Goal: Communication & Community: Answer question/provide support

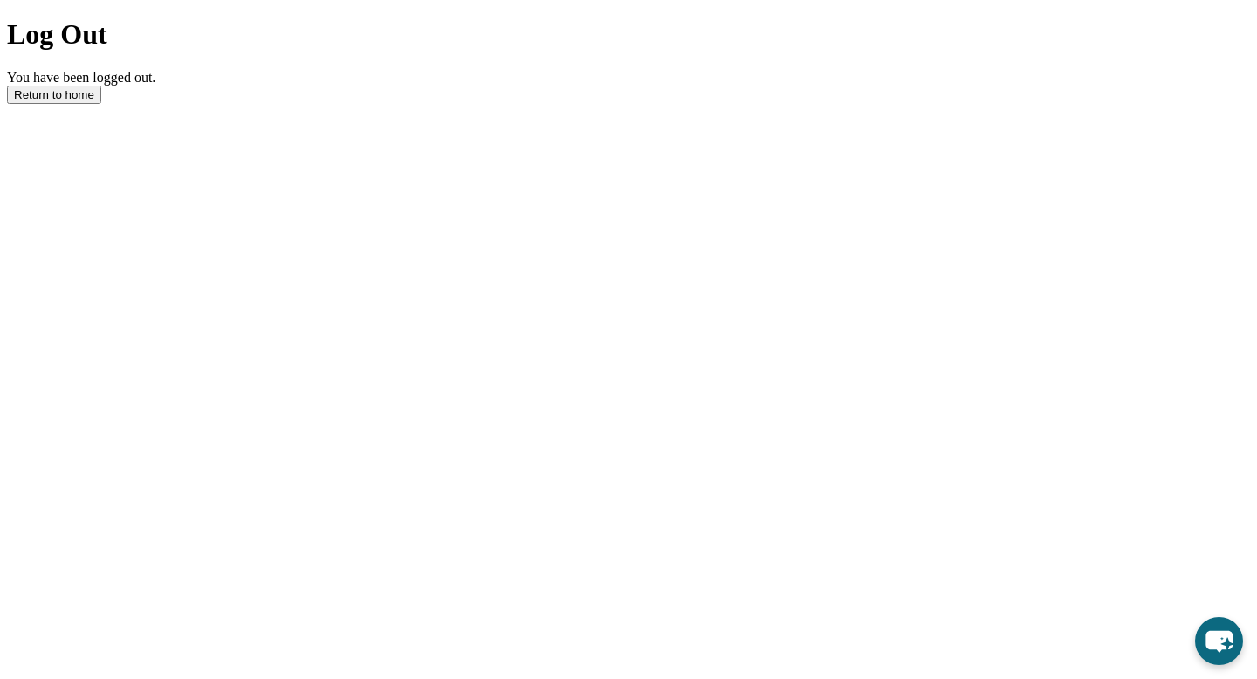
click at [101, 104] on button "Return to home" at bounding box center [54, 95] width 94 height 18
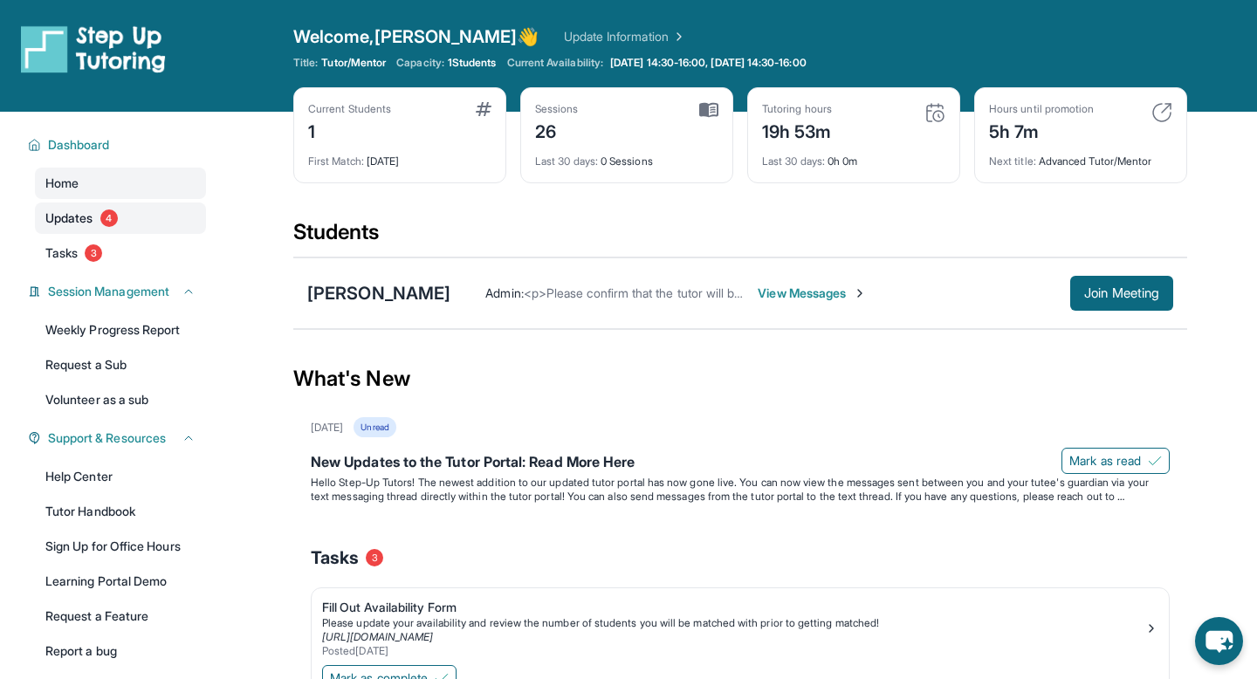
click at [156, 218] on link "Updates 4" at bounding box center [120, 217] width 171 height 31
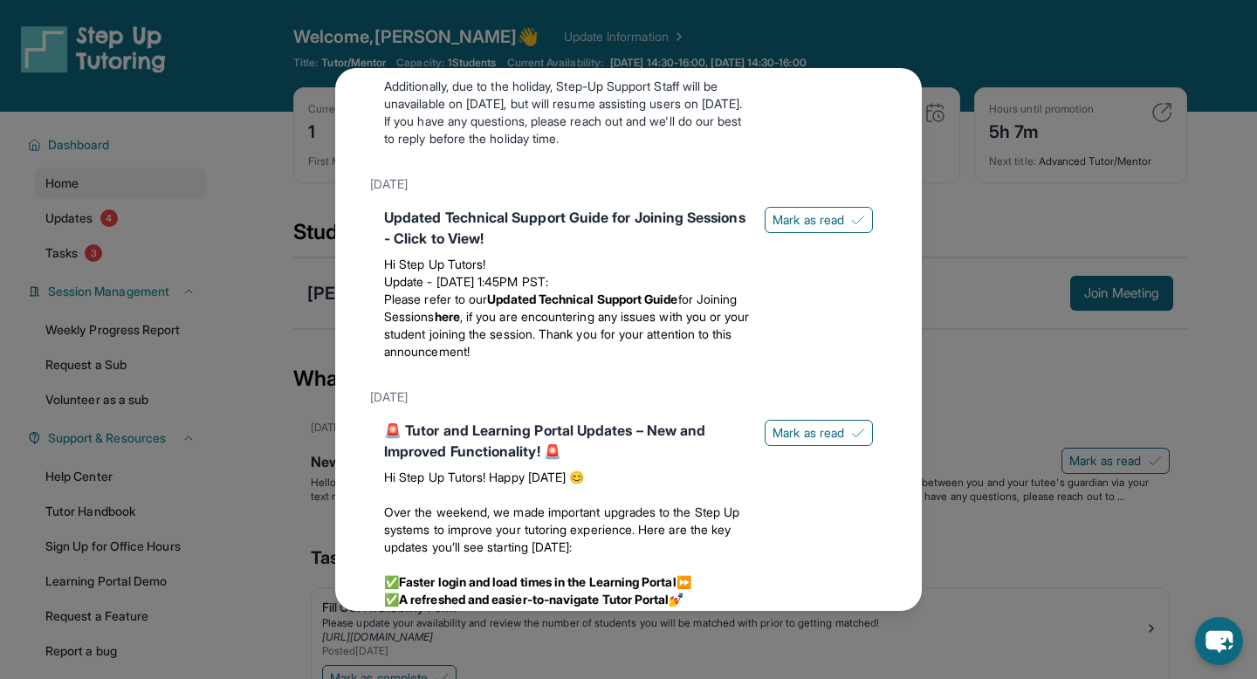
scroll to position [982, 0]
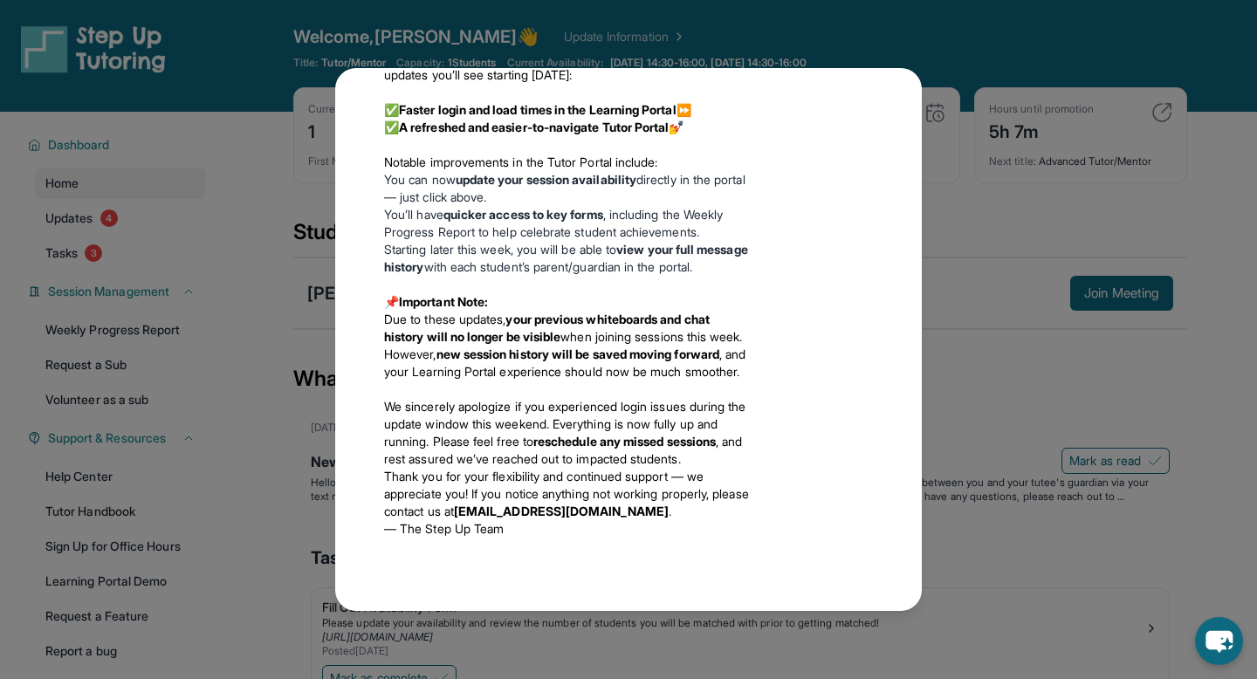
click at [318, 282] on div "Updates [DATE] New Updates to the Tutor Portal: Read More Here Hello Step-Up Tu…" at bounding box center [628, 339] width 1257 height 679
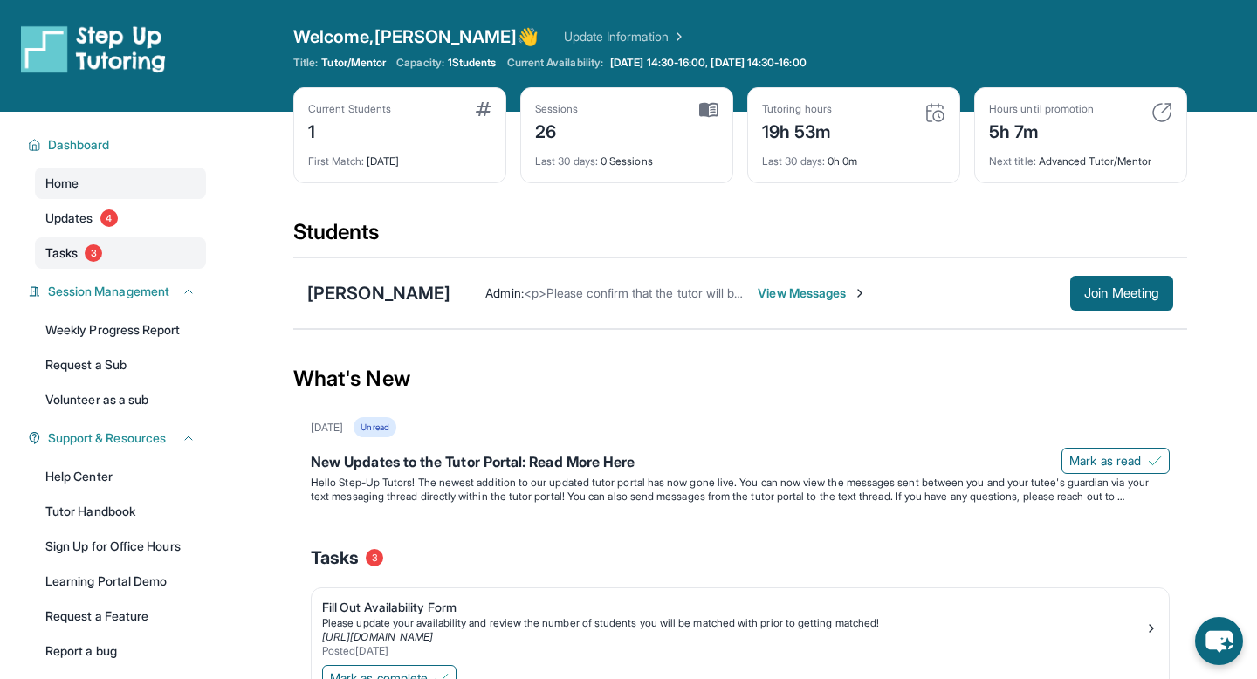
scroll to position [86, 0]
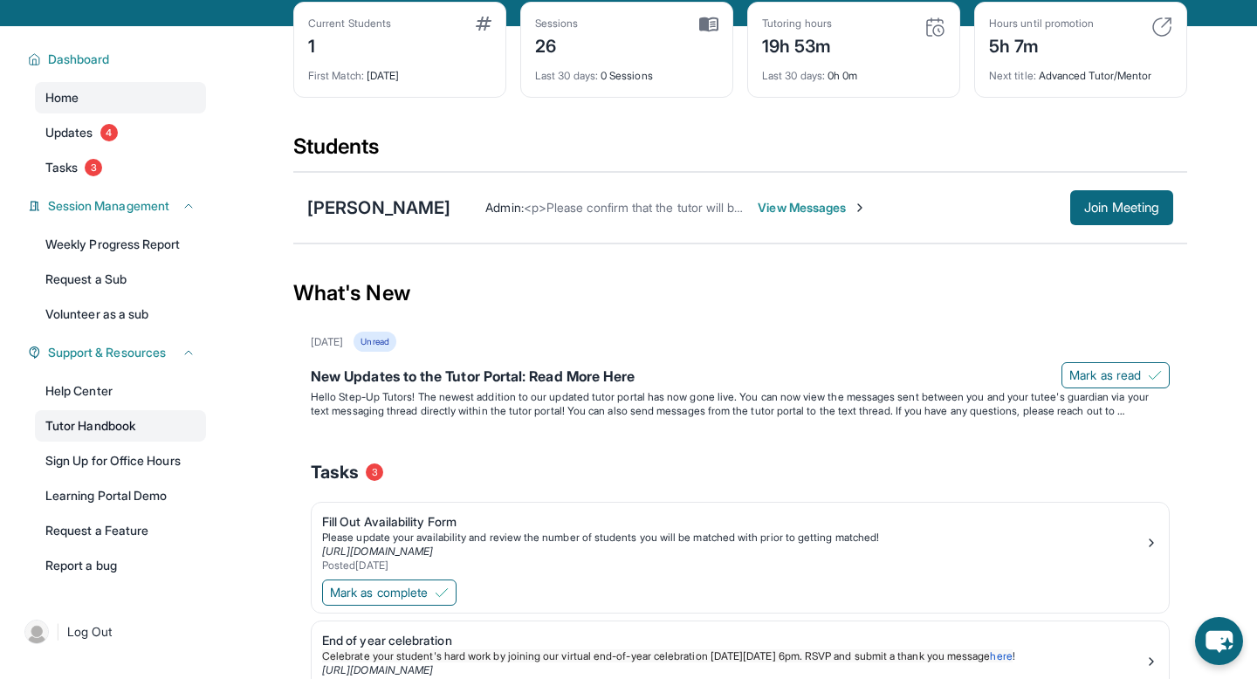
click at [121, 416] on link "Tutor Handbook" at bounding box center [120, 425] width 171 height 31
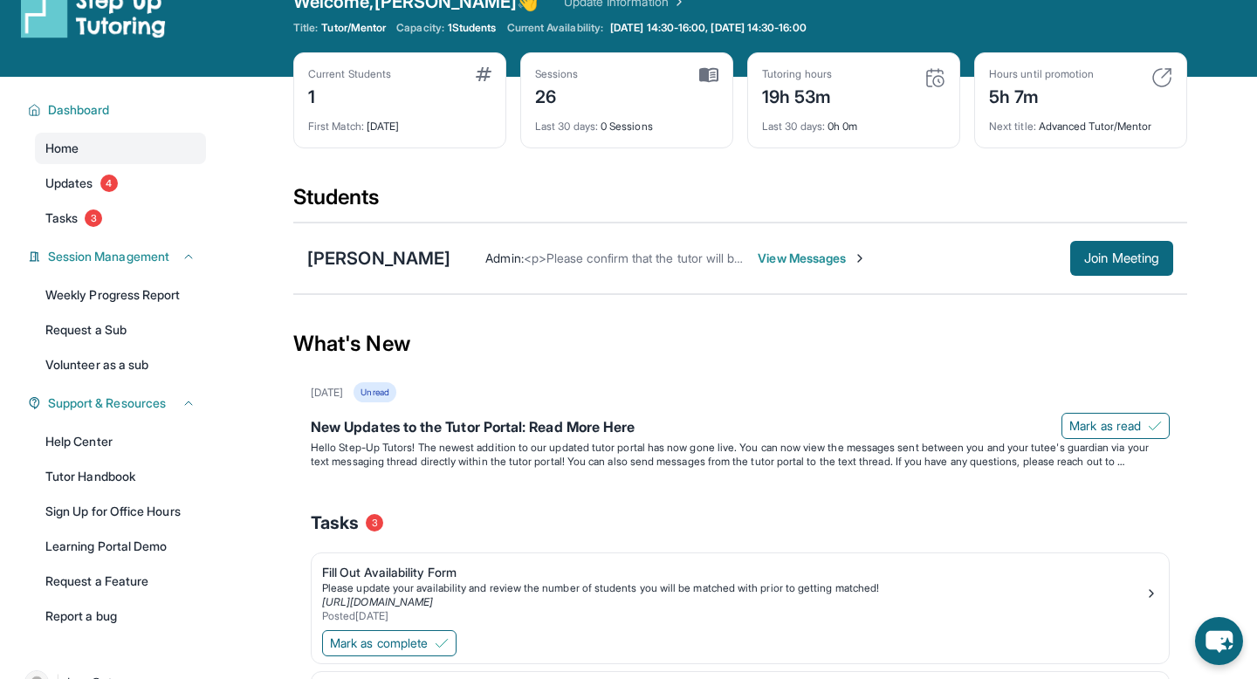
scroll to position [0, 0]
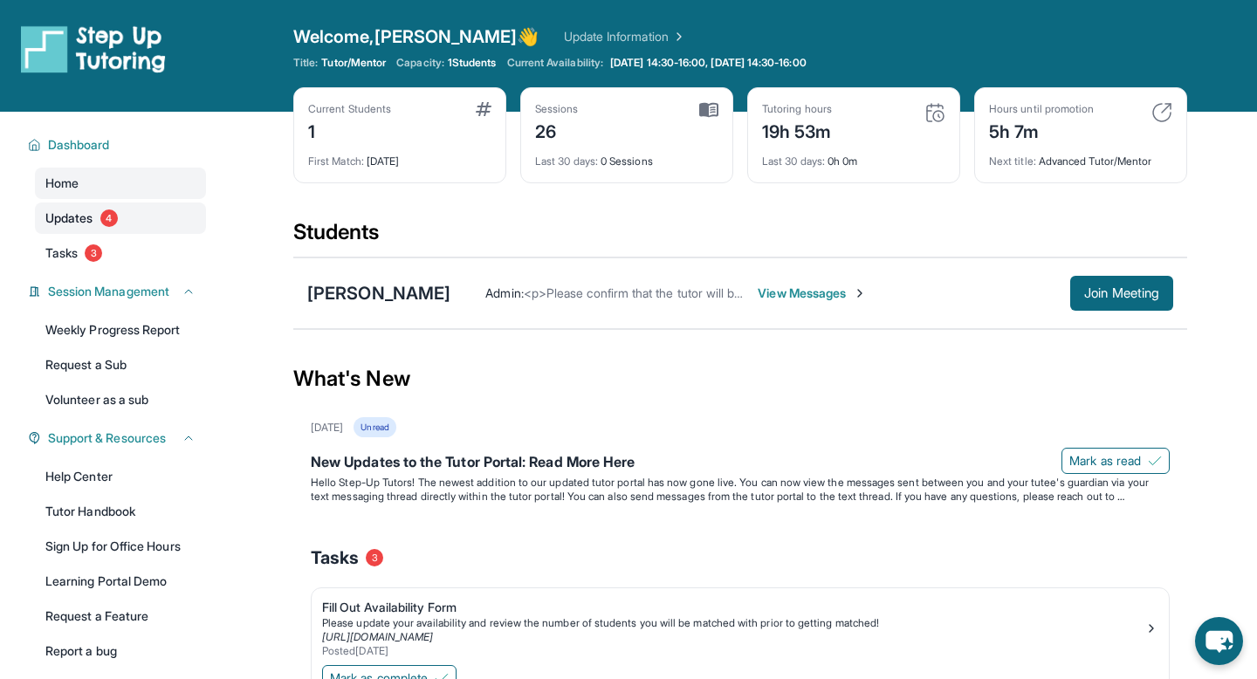
click at [112, 229] on link "Updates 4" at bounding box center [120, 217] width 171 height 31
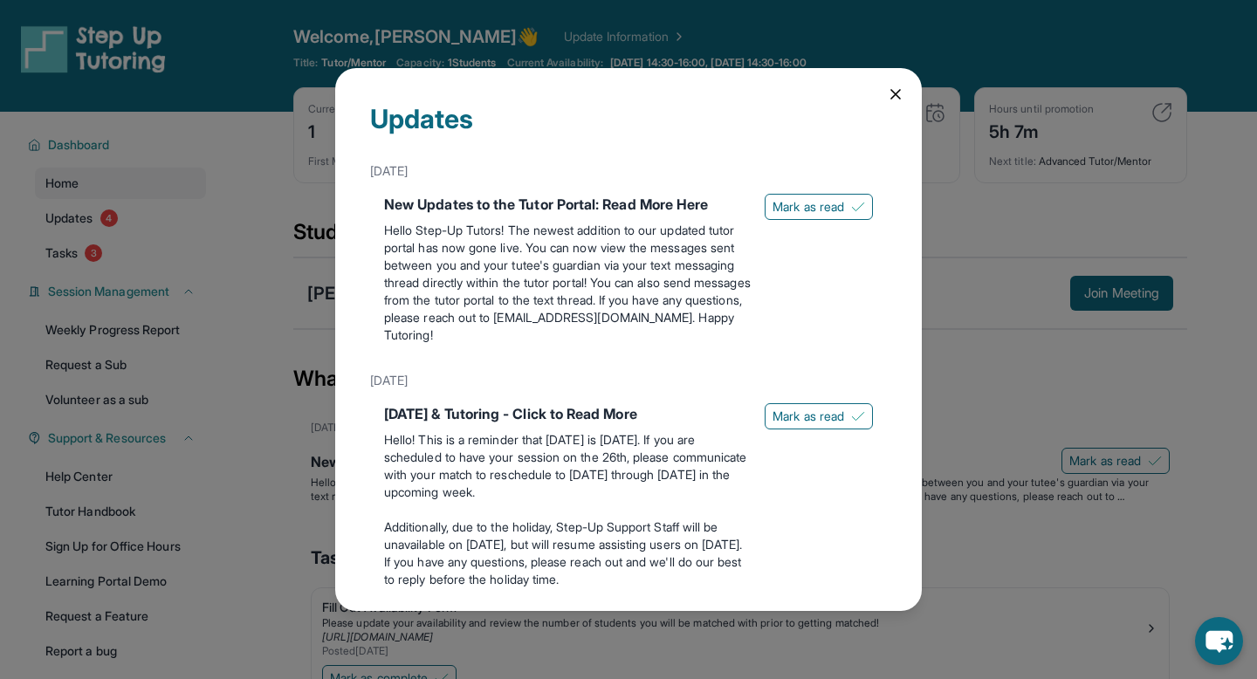
click at [110, 219] on div "Updates [DATE] New Updates to the Tutor Portal: Read More Here Hello Step-Up Tu…" at bounding box center [628, 339] width 1257 height 679
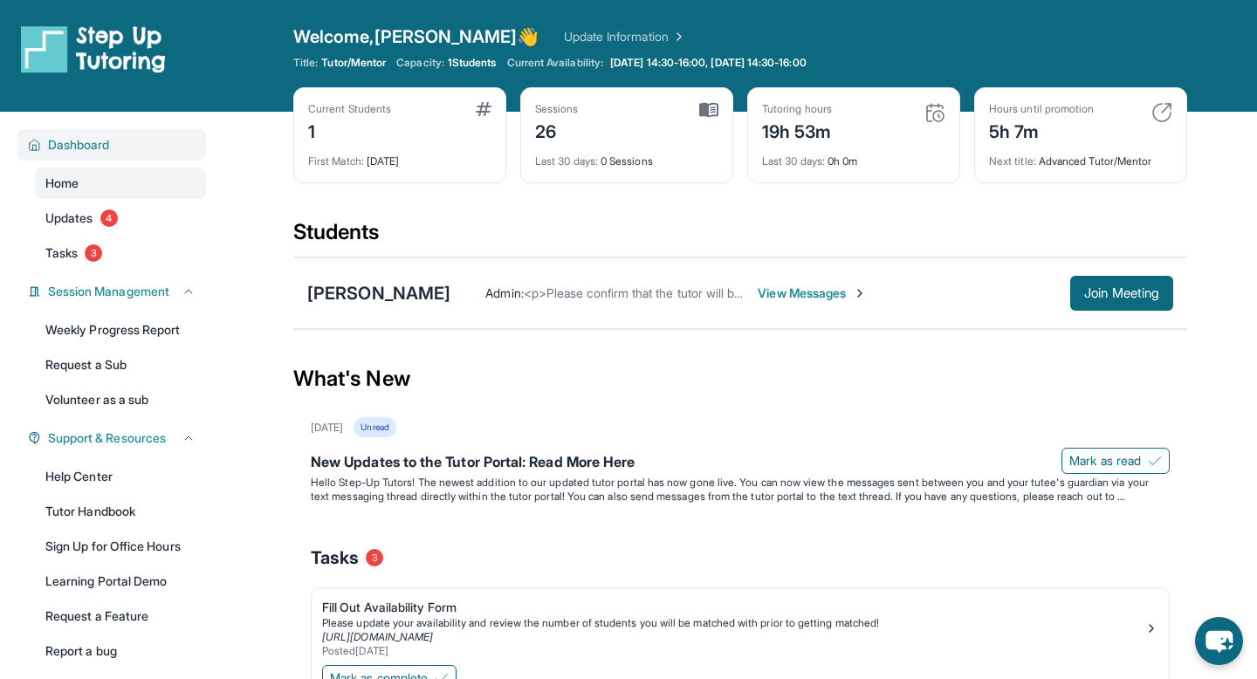
click at [75, 132] on div "Dashboard" at bounding box center [111, 144] width 188 height 31
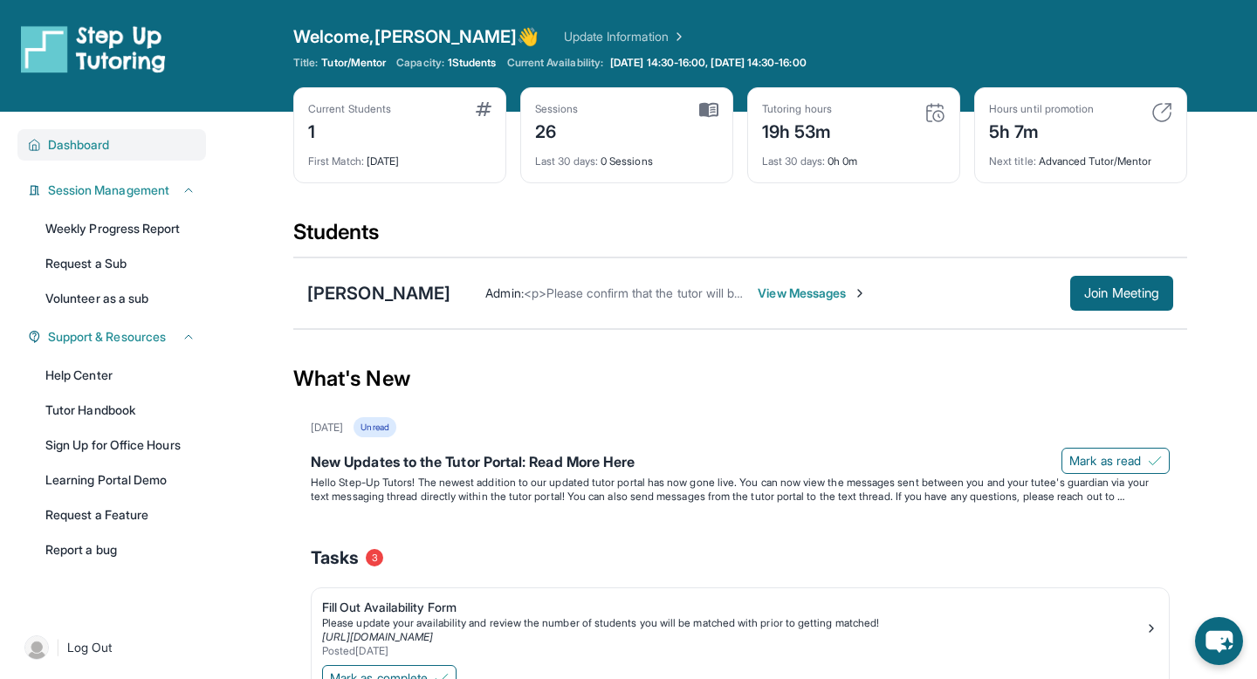
click at [74, 140] on span "Dashboard" at bounding box center [79, 144] width 62 height 17
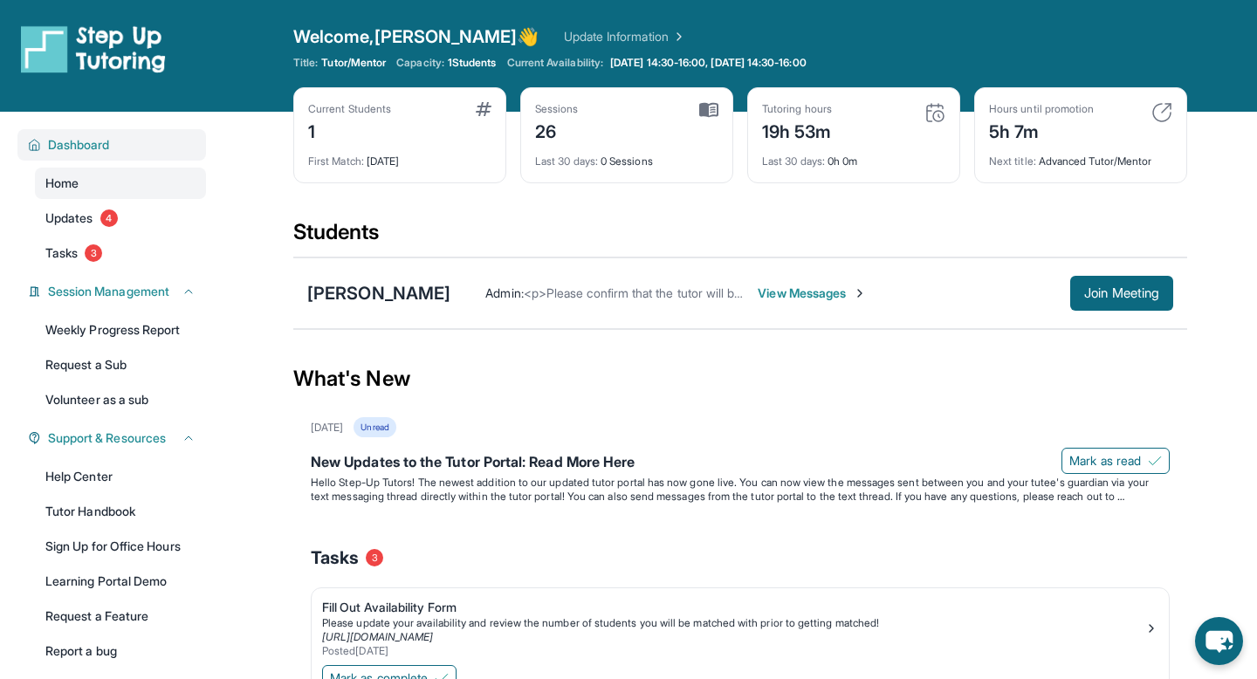
click at [74, 140] on span "Dashboard" at bounding box center [79, 144] width 62 height 17
click at [805, 292] on span "View Messages" at bounding box center [811, 292] width 109 height 17
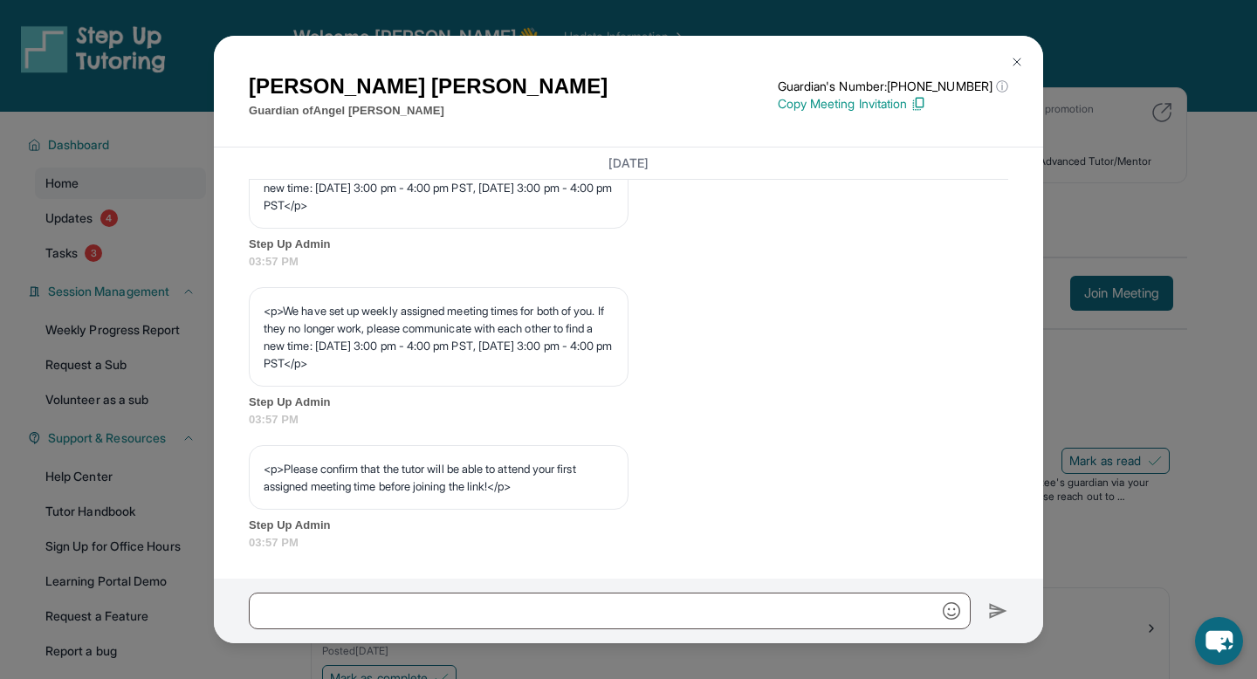
scroll to position [906, 0]
click at [1092, 320] on div "[PERSON_NAME] Guardian of [PERSON_NAME] Guardian's Number: [PHONE_NUMBER] ⓘ Thi…" at bounding box center [628, 339] width 1257 height 679
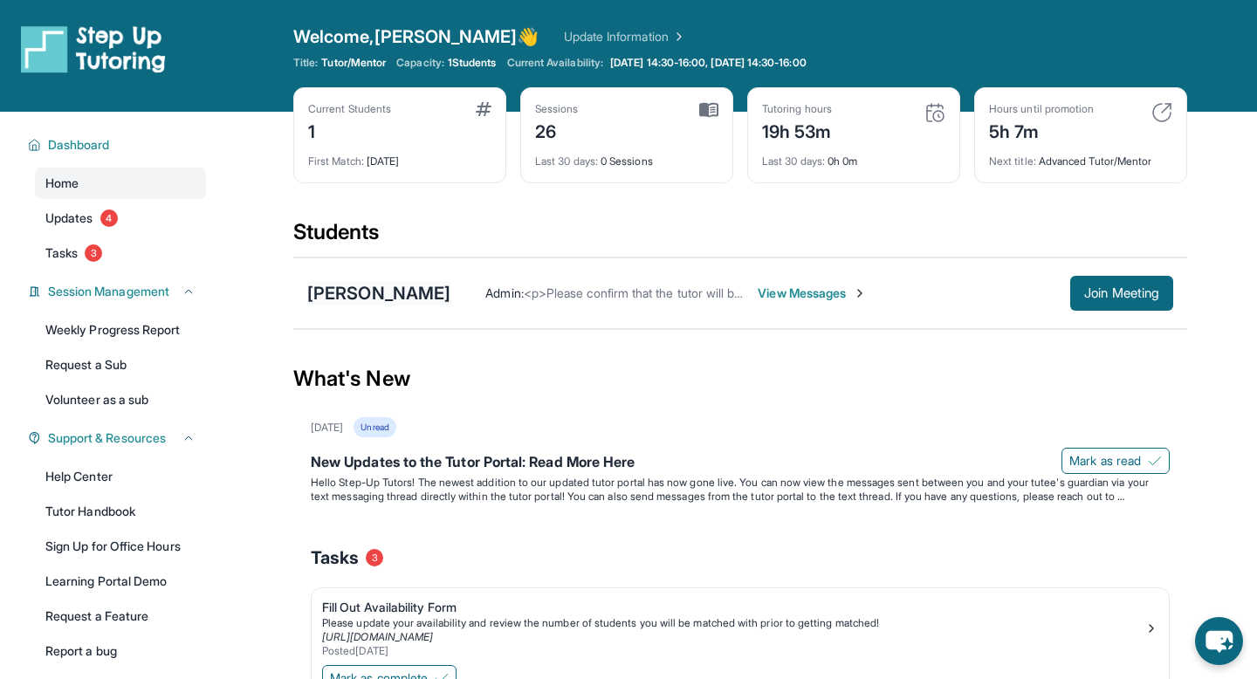
click at [409, 299] on div "[PERSON_NAME]" at bounding box center [378, 293] width 143 height 24
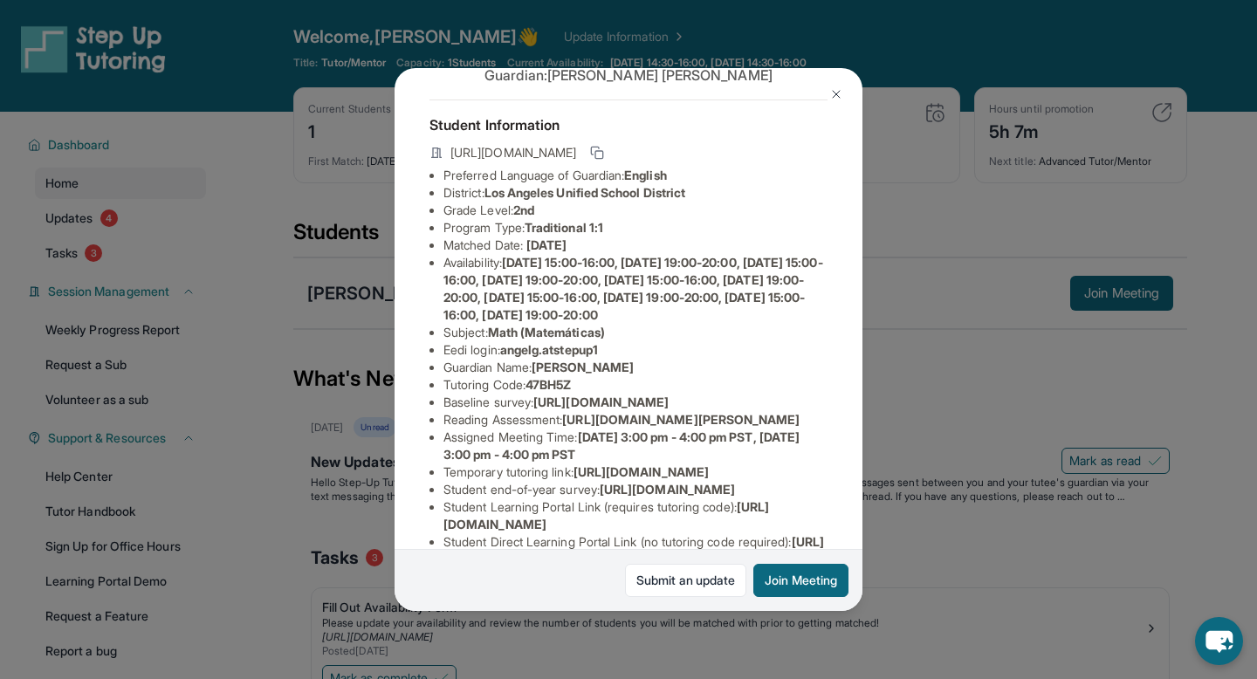
scroll to position [65, 0]
click at [548, 347] on span "angelg.atstepup1" at bounding box center [549, 347] width 98 height 15
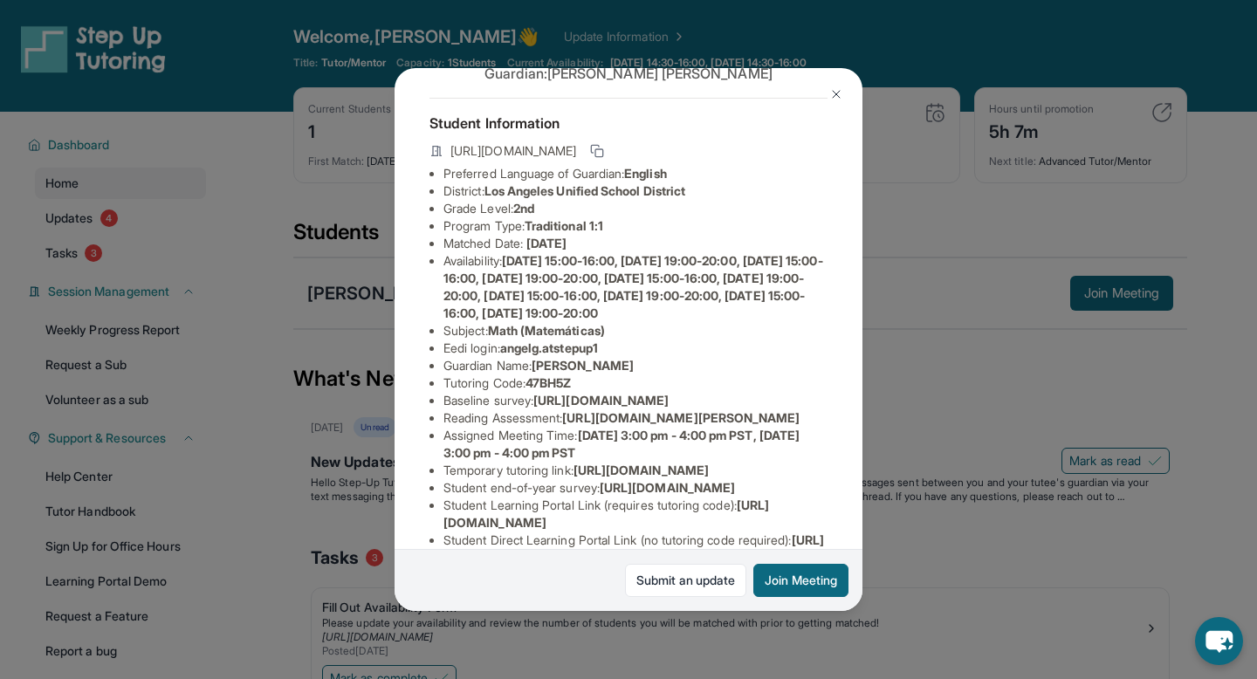
click at [516, 346] on span "angelg.atstepup1" at bounding box center [549, 347] width 98 height 15
drag, startPoint x: 509, startPoint y: 347, endPoint x: 642, endPoint y: 347, distance: 133.5
click at [642, 347] on li "Eedi login : angelg.atstepup1" at bounding box center [635, 347] width 384 height 17
copy span "angelg.atstepup1"
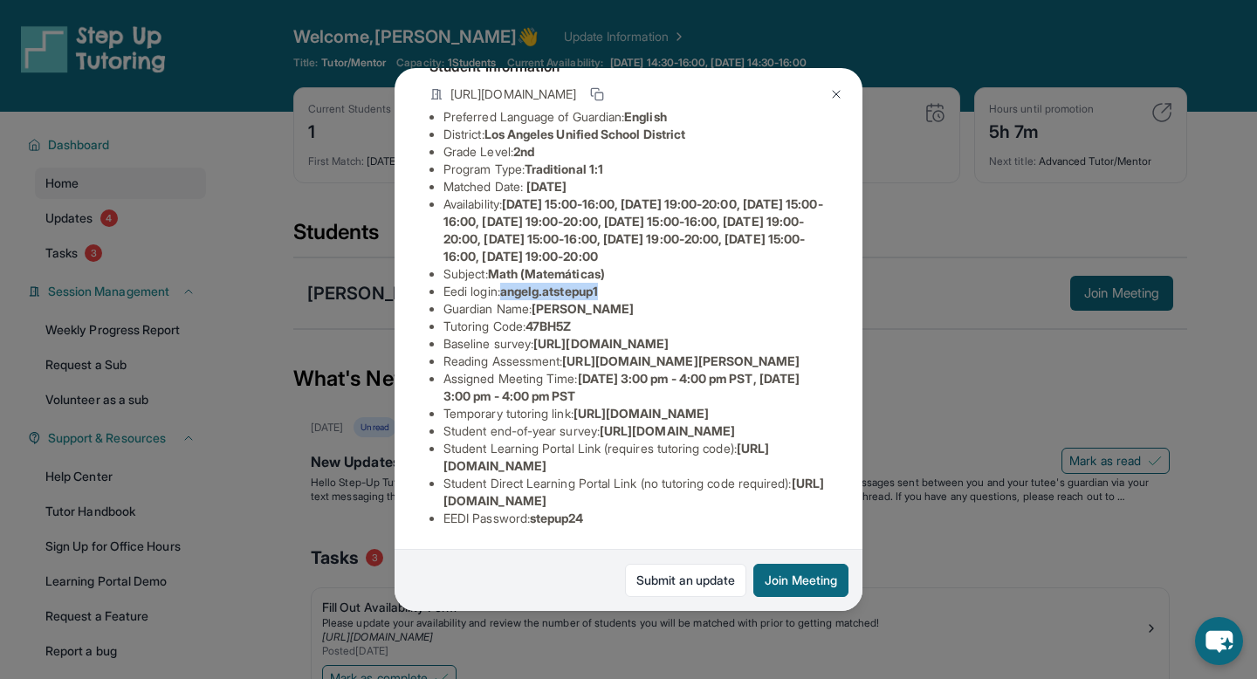
scroll to position [294, 0]
click at [565, 517] on span "stepup24" at bounding box center [557, 517] width 54 height 15
copy span "stepup24"
click at [362, 328] on div "[PERSON_NAME] Guardian: [PERSON_NAME] Student Information [URL][DOMAIN_NAME] Pr…" at bounding box center [628, 339] width 1257 height 679
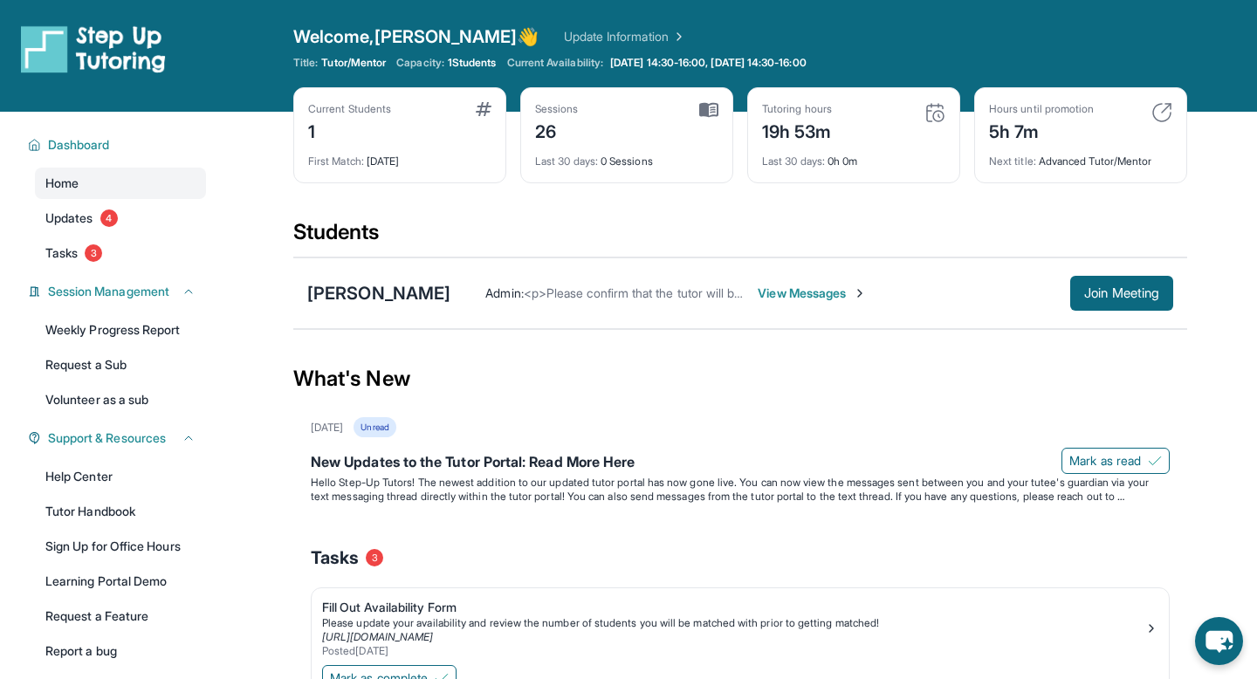
click at [798, 292] on span "View Messages" at bounding box center [811, 292] width 109 height 17
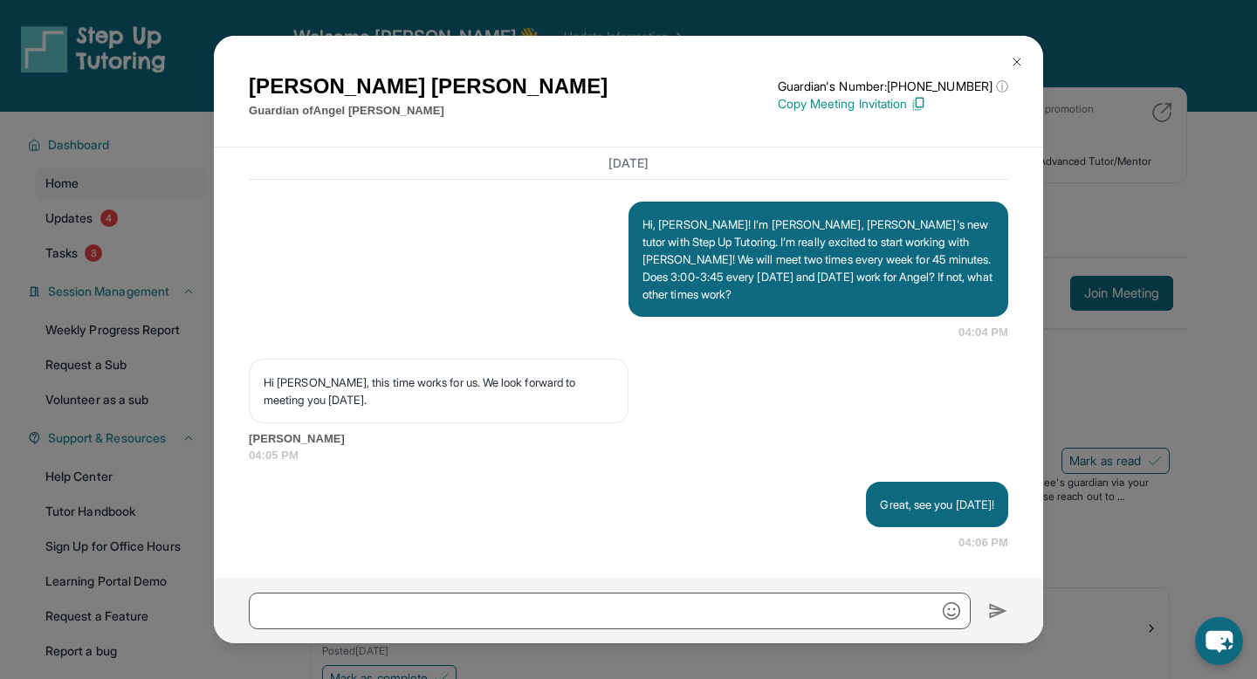
scroll to position [1395, 0]
click at [1129, 227] on div "[PERSON_NAME] Guardian of [PERSON_NAME] Guardian's Number: [PHONE_NUMBER] ⓘ Thi…" at bounding box center [628, 339] width 1257 height 679
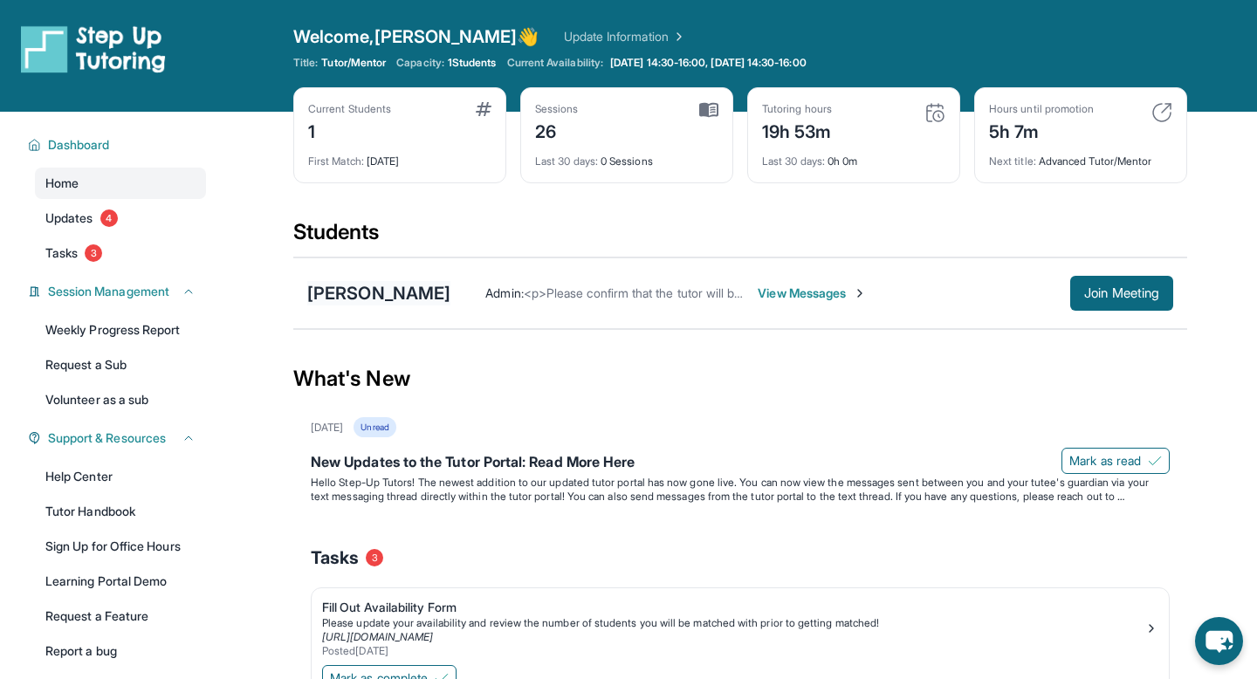
click at [418, 301] on div "[PERSON_NAME]" at bounding box center [378, 293] width 143 height 24
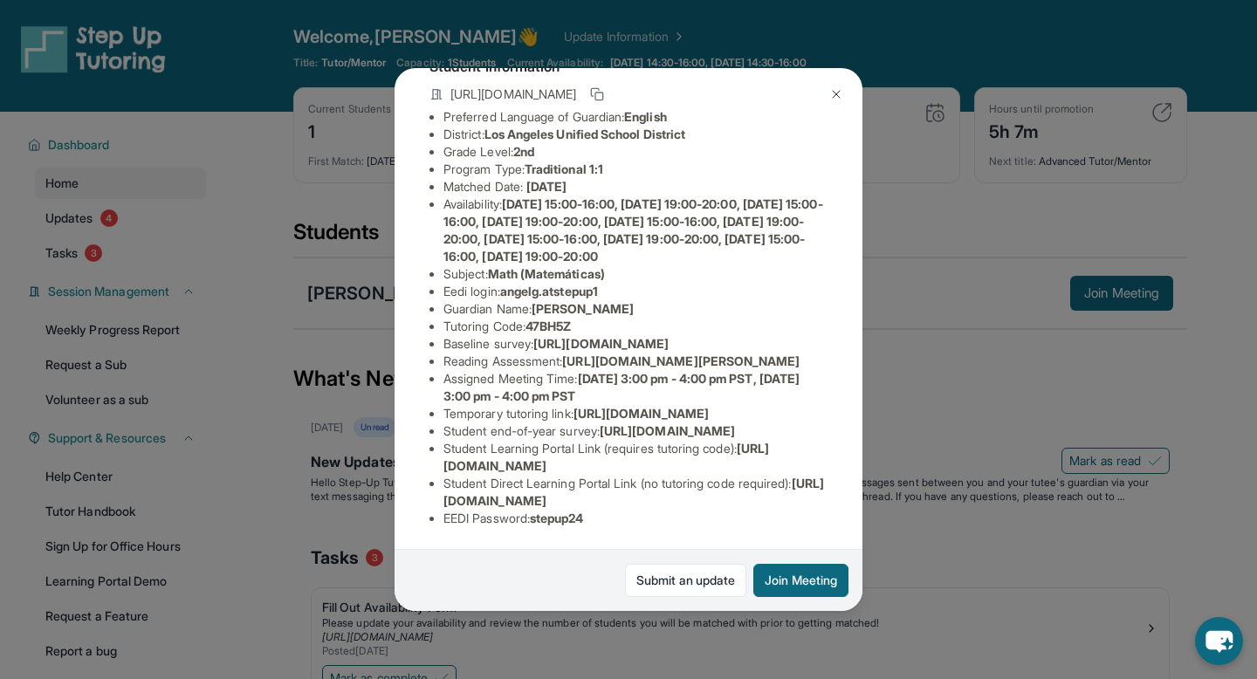
scroll to position [0, 0]
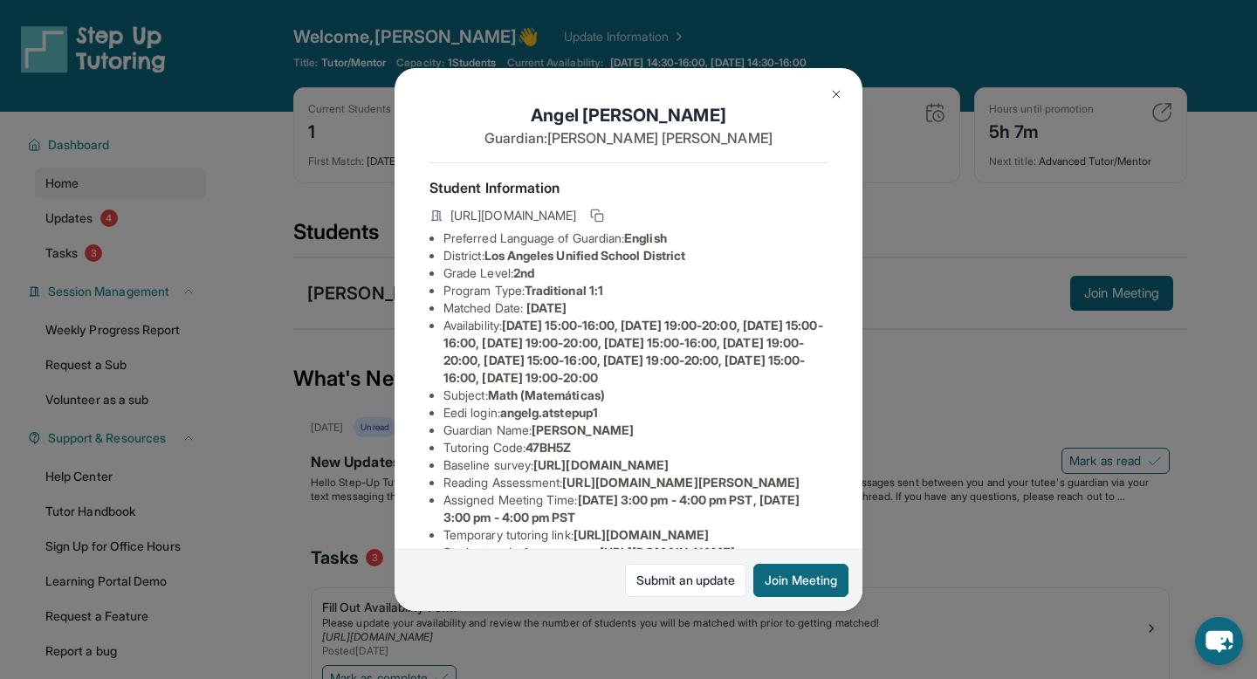
click at [966, 394] on div "[PERSON_NAME] Guardian: [PERSON_NAME] Student Information [URL][DOMAIN_NAME] Pr…" at bounding box center [628, 339] width 1257 height 679
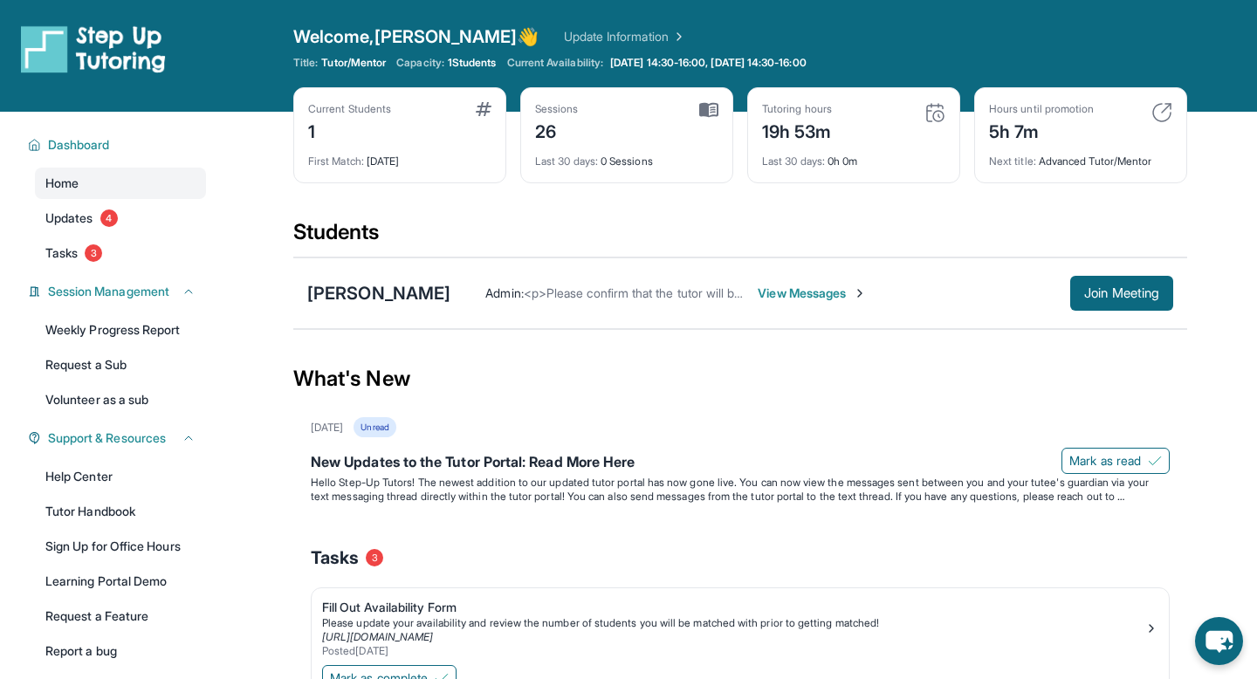
click at [1162, 101] on div "Hours until promotion 5h 7m Next title : Advanced Tutor/Mentor" at bounding box center [1080, 135] width 213 height 96
click at [811, 309] on div "Admin : <p>Please confirm that the tutor will be able to attend your first assi…" at bounding box center [811, 293] width 723 height 35
click at [809, 297] on span "View Messages" at bounding box center [811, 292] width 109 height 17
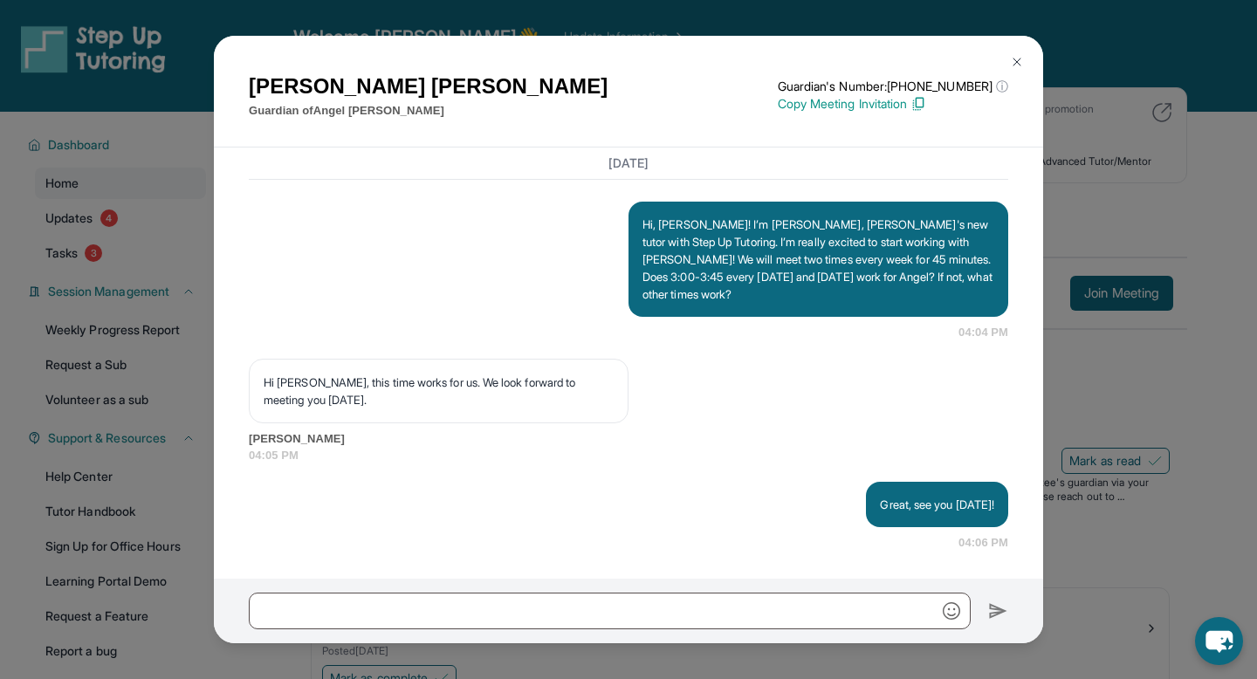
scroll to position [1395, 0]
click at [1133, 255] on div "[PERSON_NAME] Guardian of [PERSON_NAME] Guardian's Number: [PHONE_NUMBER] ⓘ Thi…" at bounding box center [628, 339] width 1257 height 679
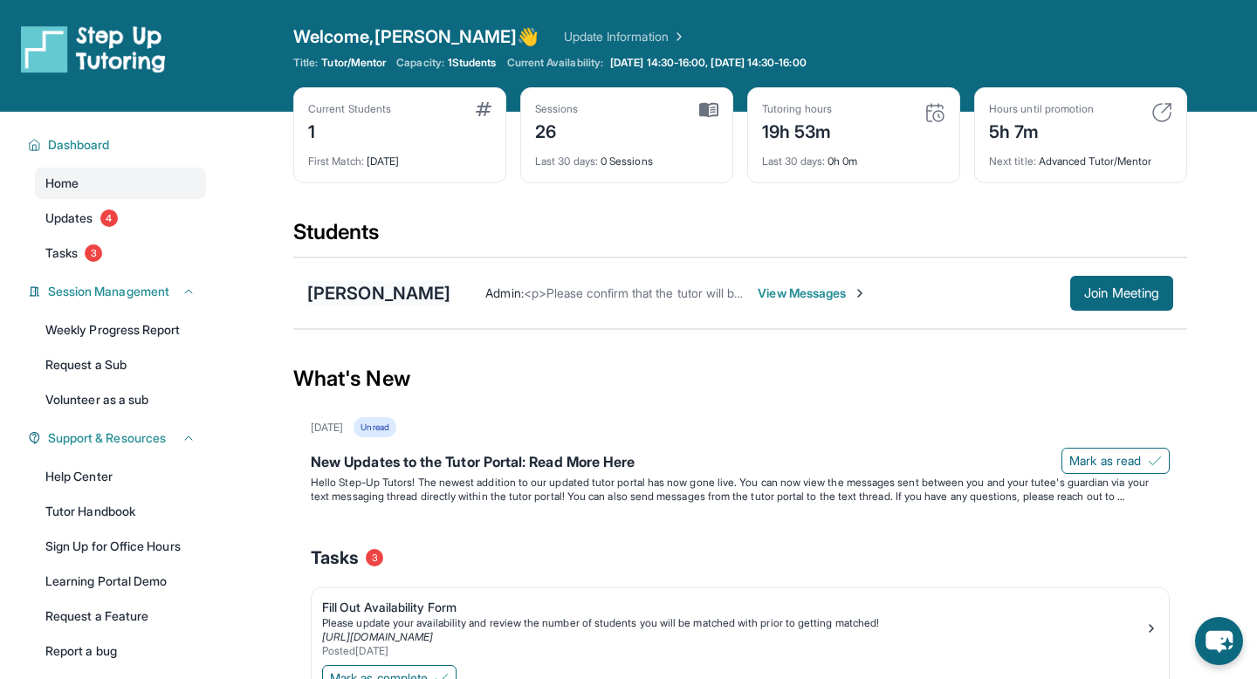
click at [398, 293] on div "[PERSON_NAME]" at bounding box center [378, 293] width 143 height 24
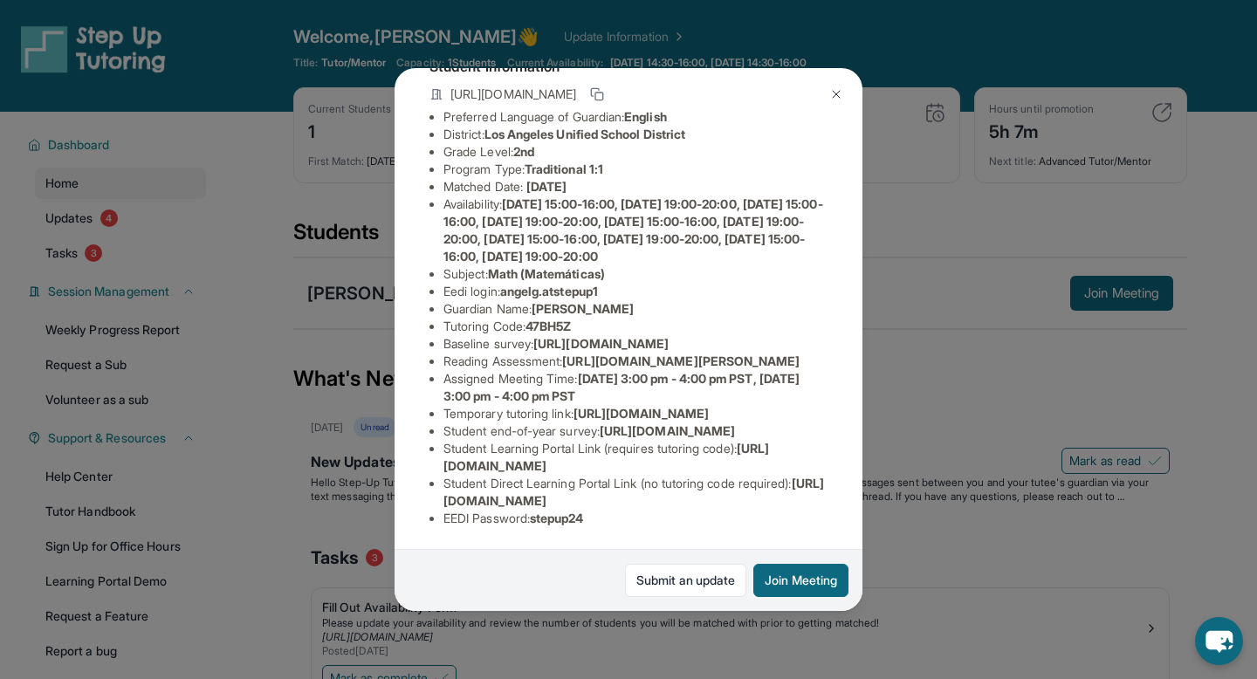
scroll to position [295, 0]
click at [887, 399] on div "[PERSON_NAME] Guardian: [PERSON_NAME] Student Information [URL][DOMAIN_NAME] Pr…" at bounding box center [628, 339] width 1257 height 679
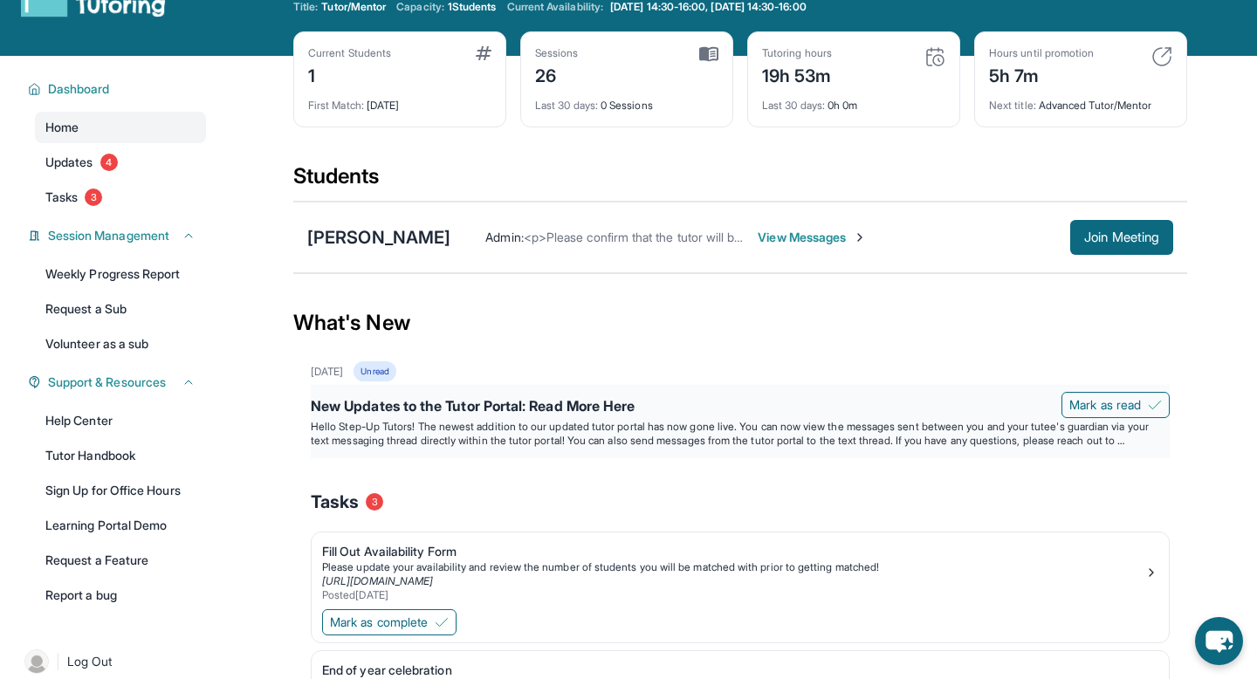
scroll to position [49, 0]
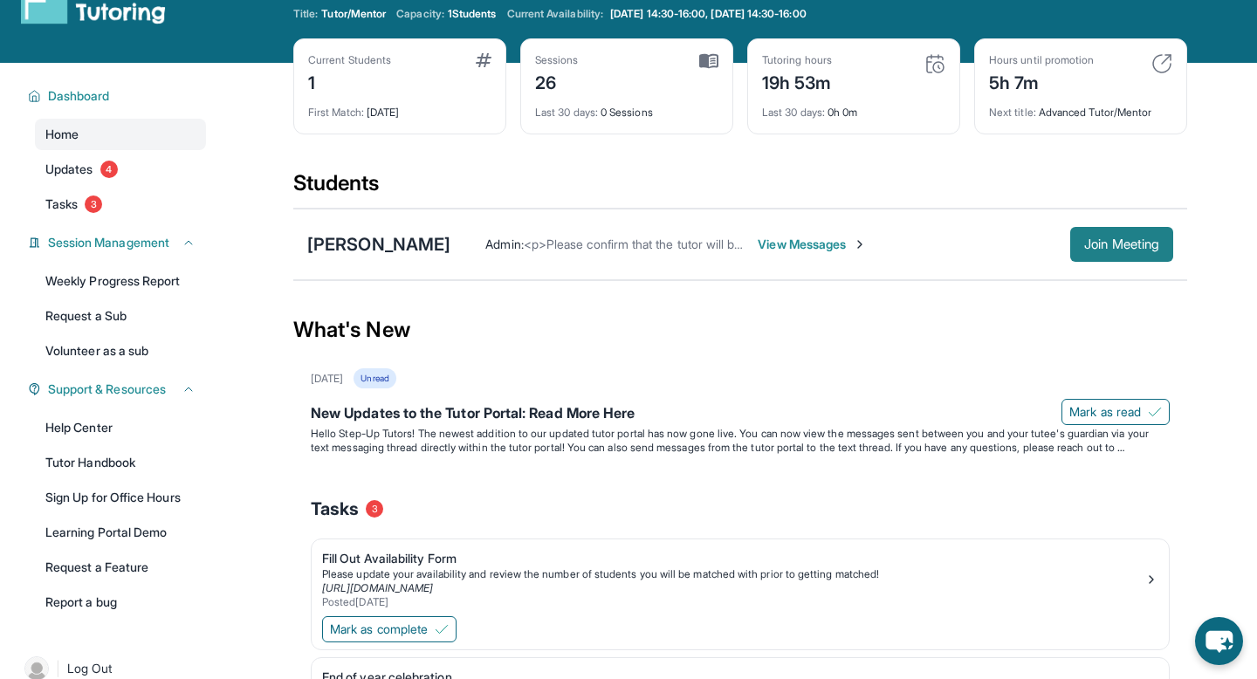
click at [1084, 239] on span "Join Meeting" at bounding box center [1121, 244] width 75 height 10
click at [1117, 250] on span "Join Meeting" at bounding box center [1121, 244] width 75 height 10
